Goal: Task Accomplishment & Management: Manage account settings

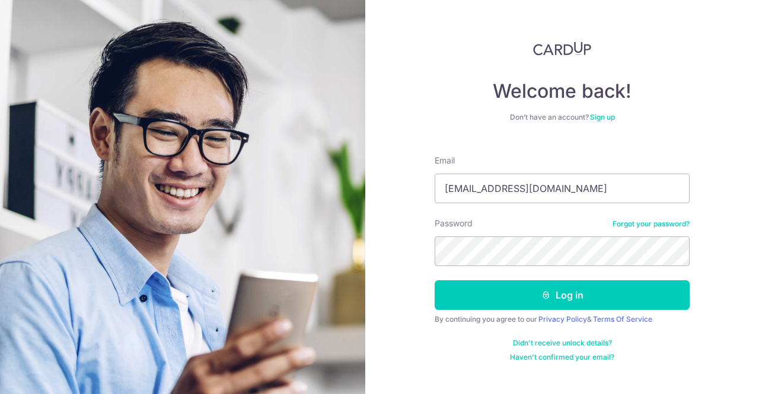
click at [435, 280] on button "Log in" at bounding box center [562, 295] width 255 height 30
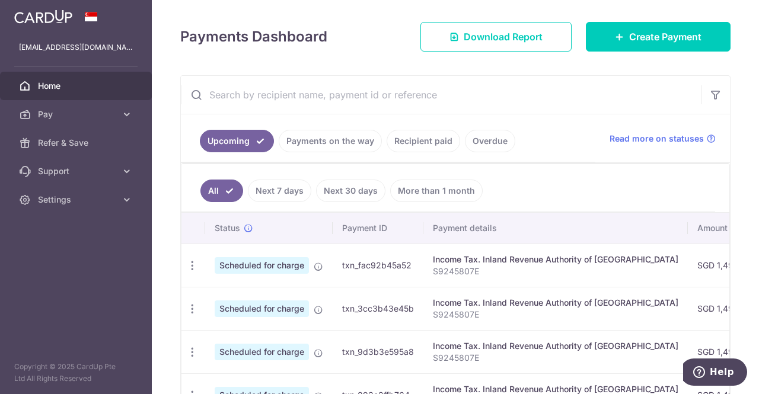
scroll to position [178, 0]
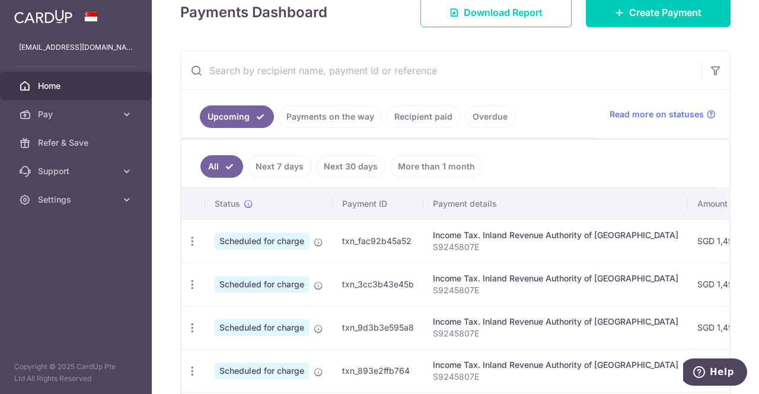
click at [468, 117] on link "Overdue" at bounding box center [490, 117] width 50 height 23
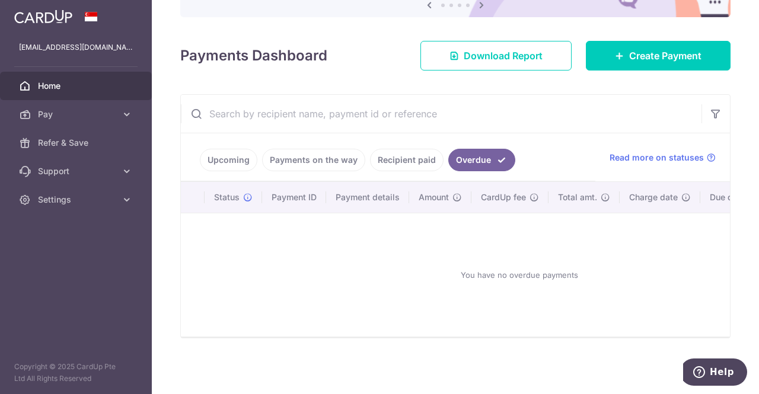
click at [436, 141] on ul "Upcoming Payments on the way Recipient paid Overdue" at bounding box center [388, 157] width 415 height 48
click at [425, 155] on link "Recipient paid" at bounding box center [407, 160] width 74 height 23
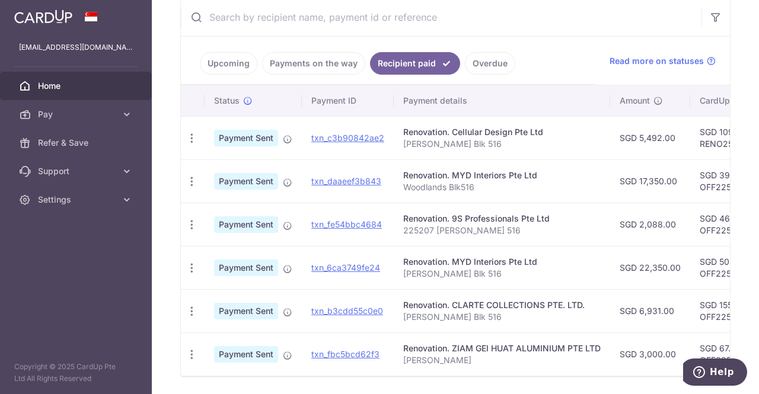
scroll to position [237, 0]
